Goal: Information Seeking & Learning: Learn about a topic

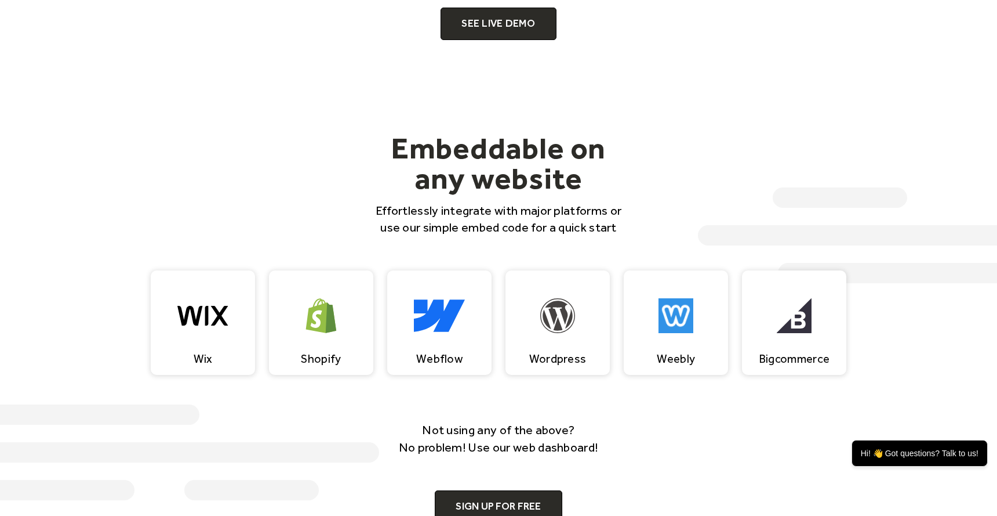
scroll to position [1000, 0]
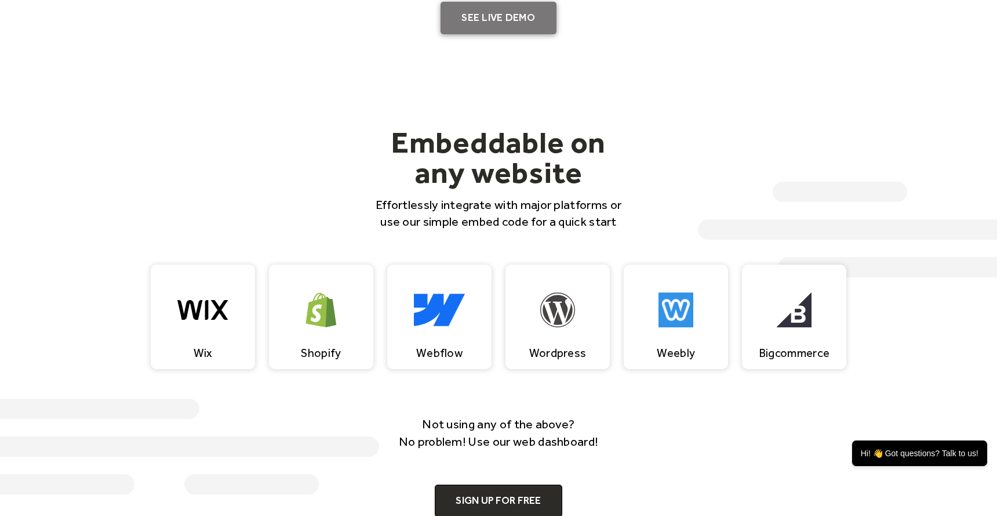
click at [509, 23] on link "SEE LIVE DEMO" at bounding box center [499, 18] width 116 height 32
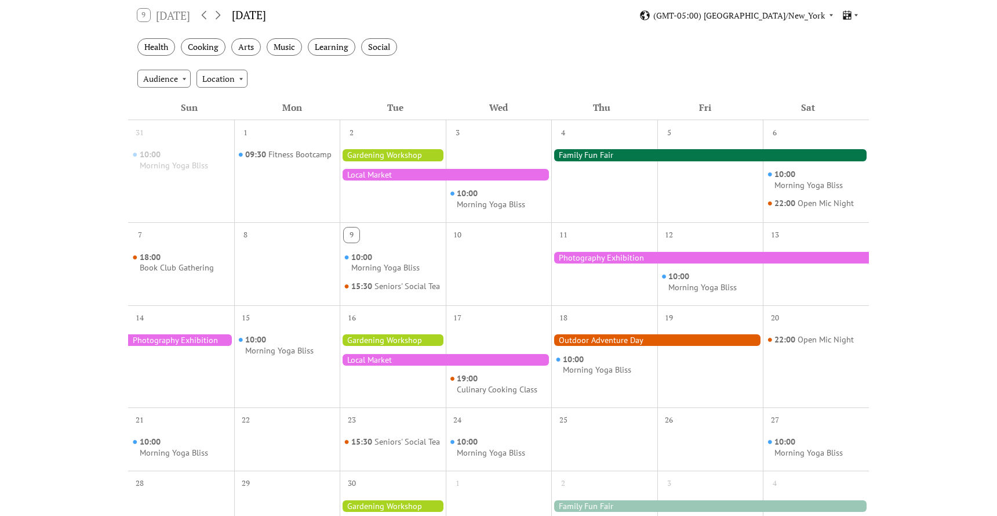
scroll to position [212, 0]
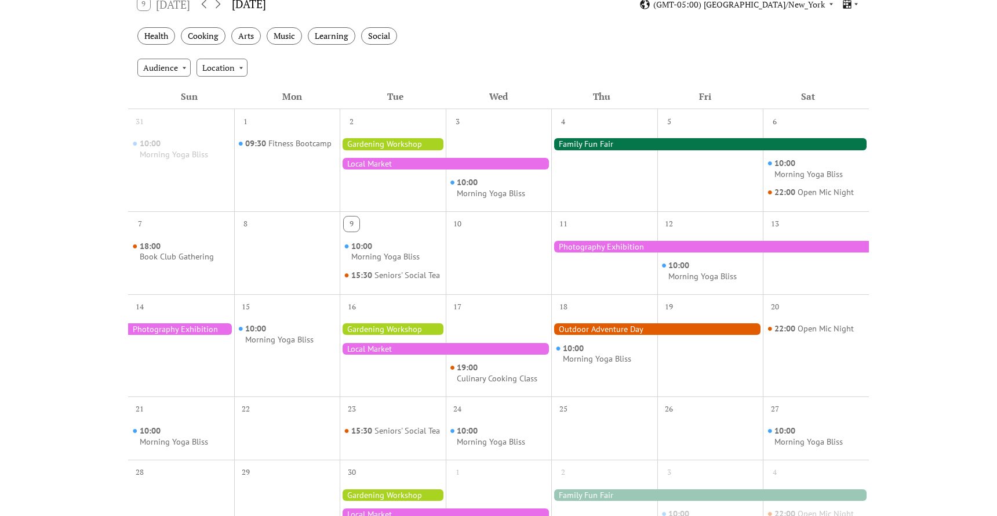
click at [471, 164] on div at bounding box center [446, 164] width 212 height 12
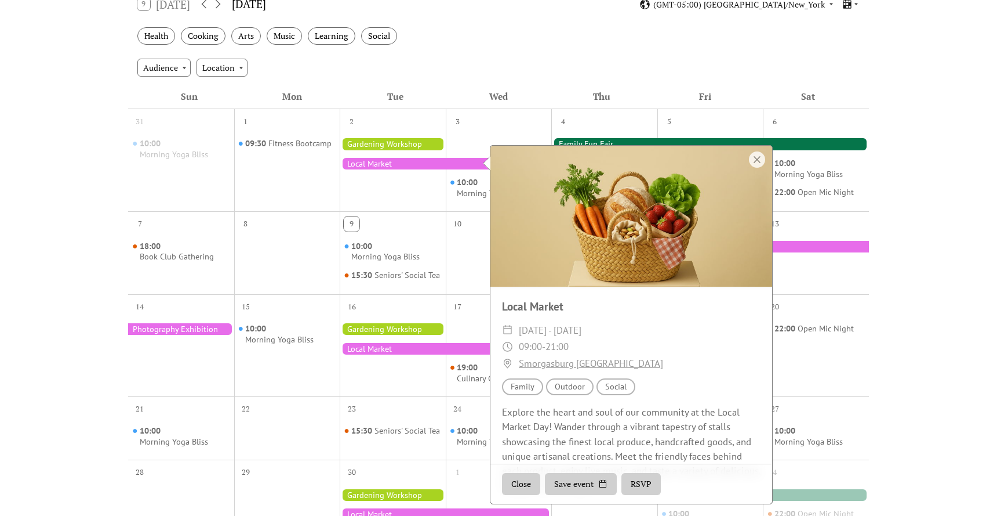
click at [429, 184] on div at bounding box center [393, 168] width 106 height 75
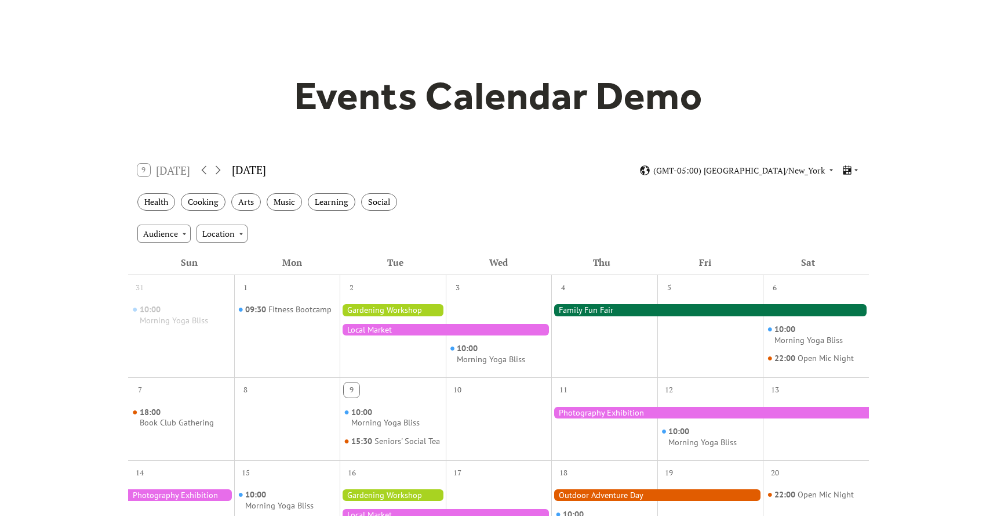
scroll to position [0, 0]
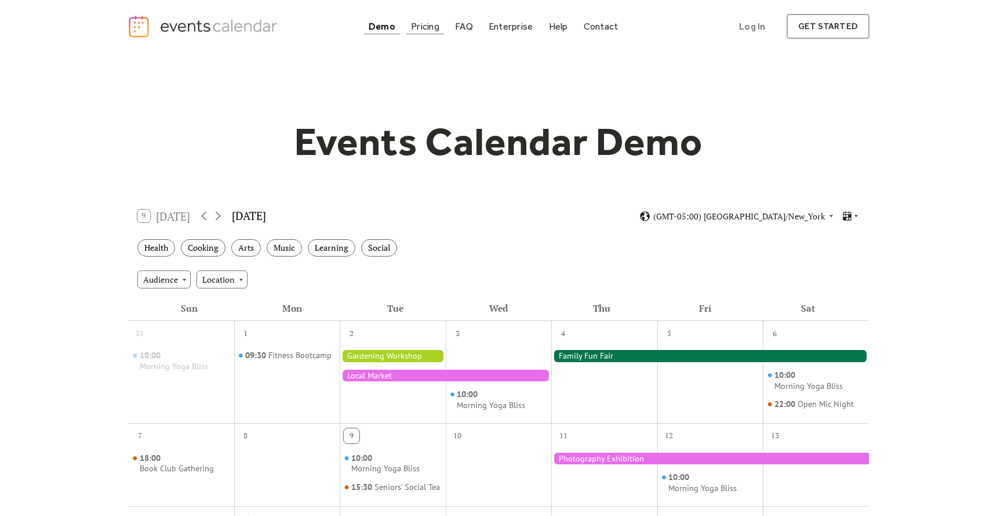
click at [422, 23] on div "Pricing" at bounding box center [425, 26] width 28 height 6
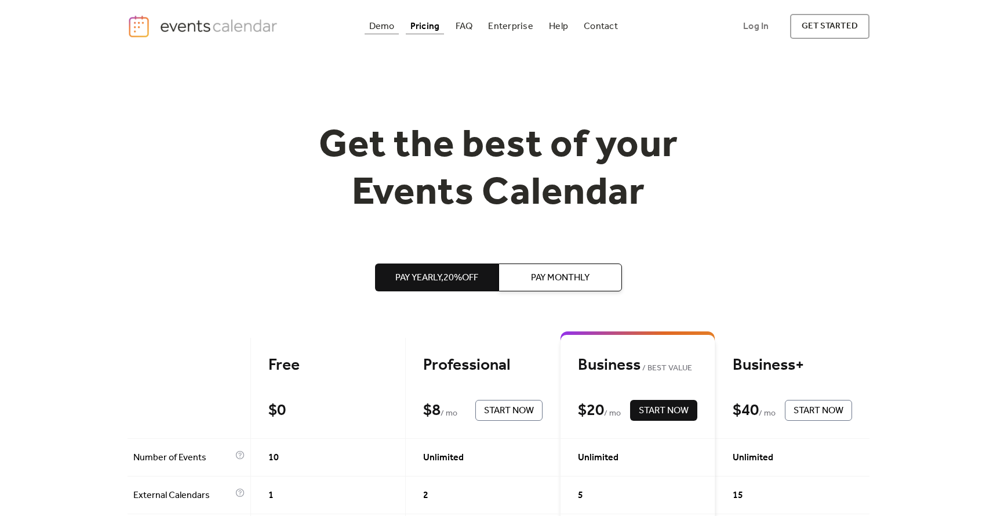
click at [382, 26] on div "Demo" at bounding box center [382, 26] width 26 height 6
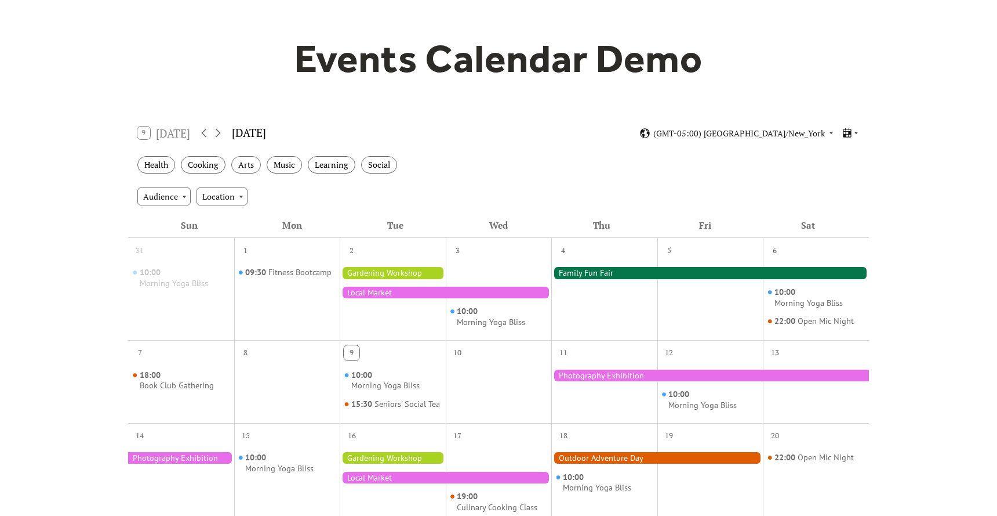
scroll to position [86, 0]
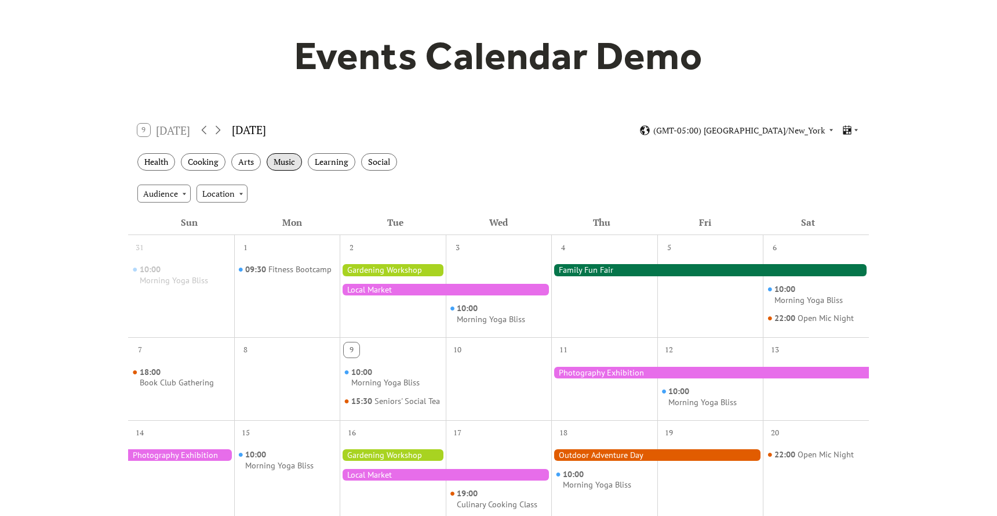
click at [284, 161] on div "Music" at bounding box center [284, 162] width 35 height 18
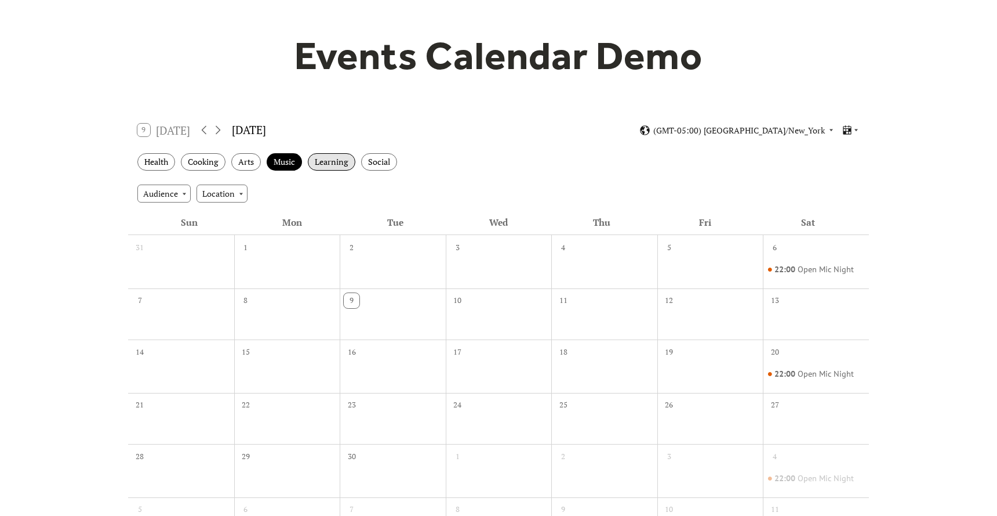
click at [327, 167] on div "Learning" at bounding box center [332, 162] width 48 height 18
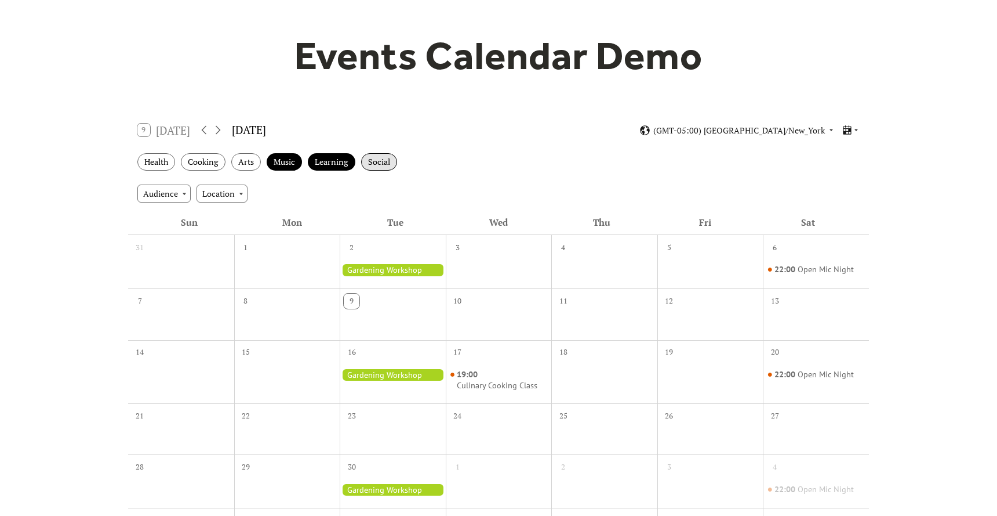
click at [380, 161] on div "Social" at bounding box center [379, 162] width 36 height 18
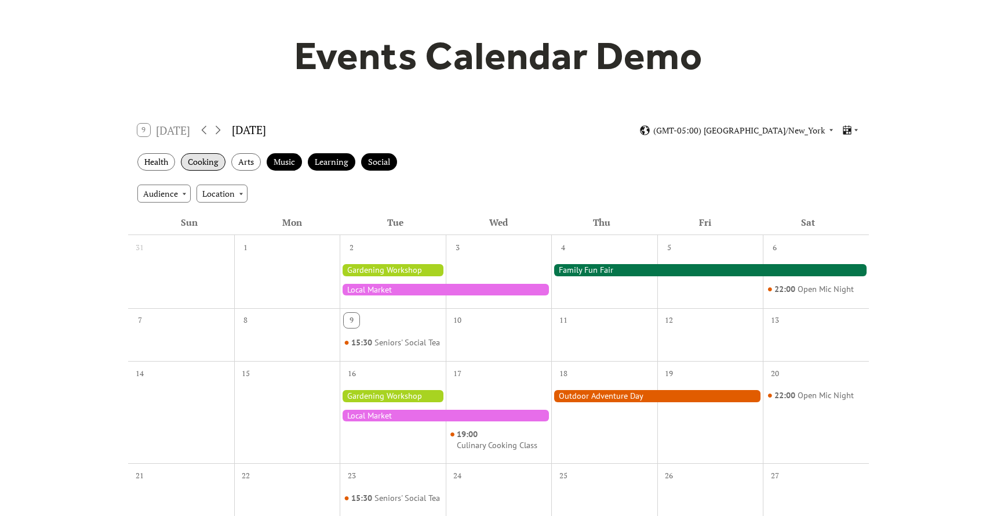
drag, startPoint x: 148, startPoint y: 161, endPoint x: 187, endPoint y: 165, distance: 39.0
click at [151, 162] on div "Health" at bounding box center [156, 162] width 38 height 18
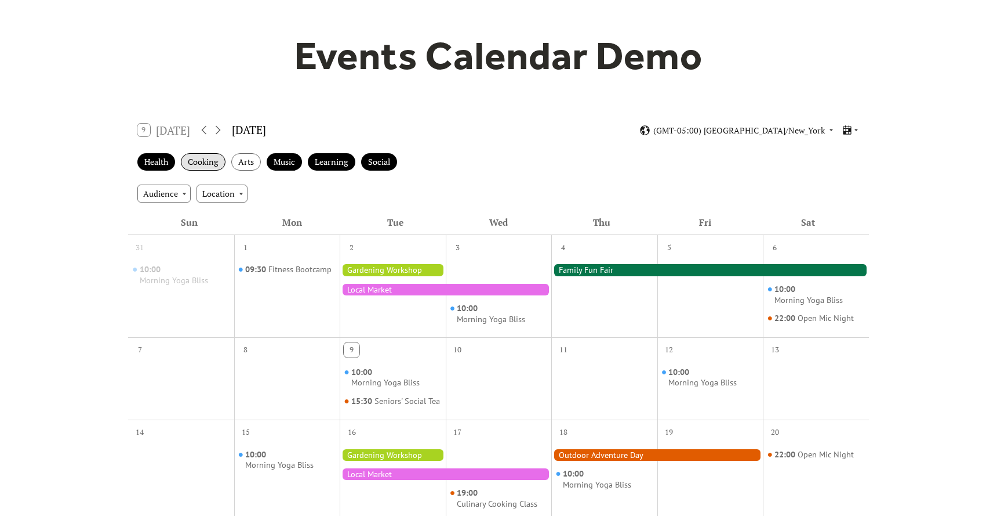
click at [190, 164] on div "Cooking" at bounding box center [203, 162] width 45 height 18
